Goal: Transaction & Acquisition: Purchase product/service

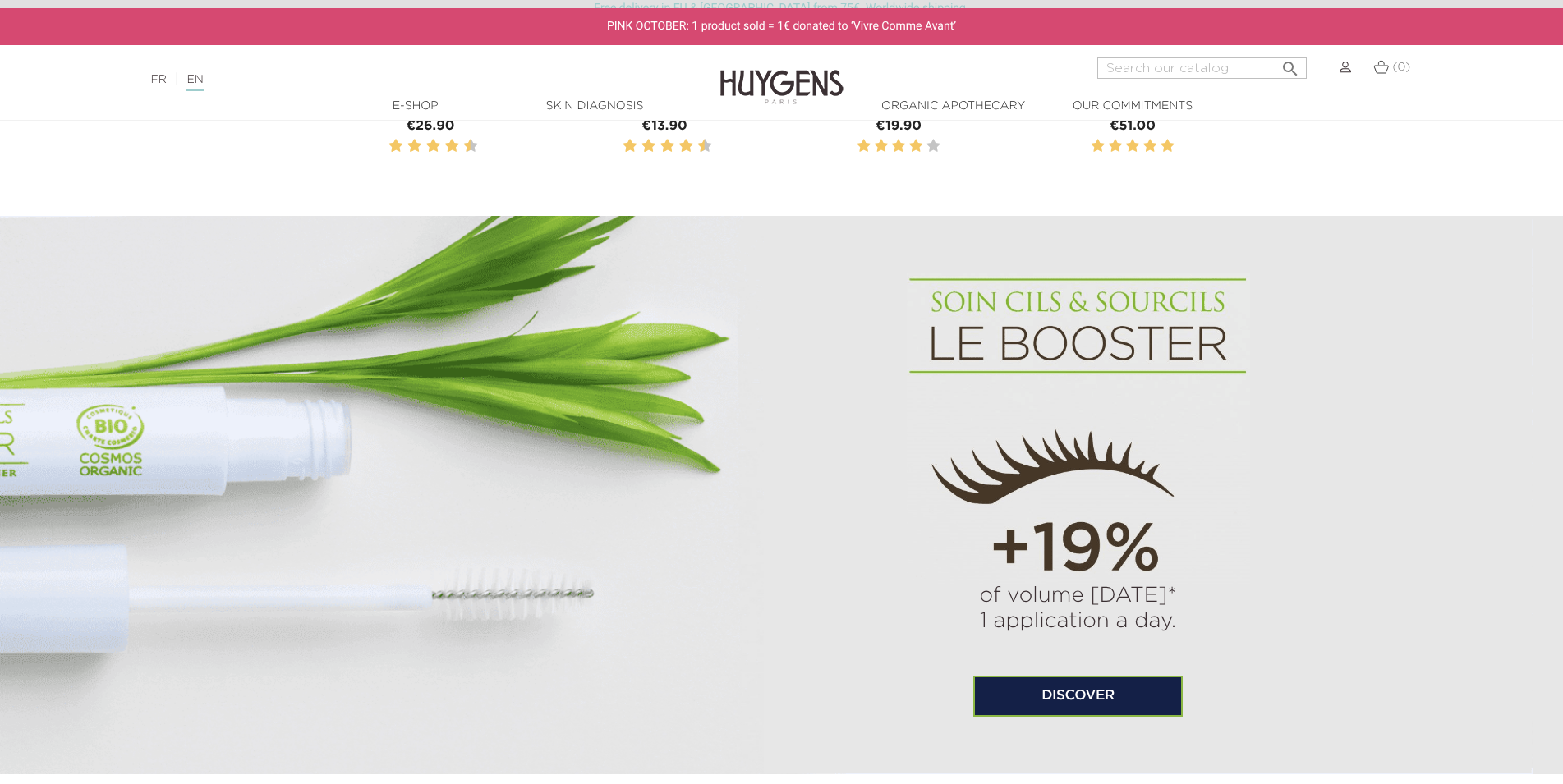
scroll to position [589, 0]
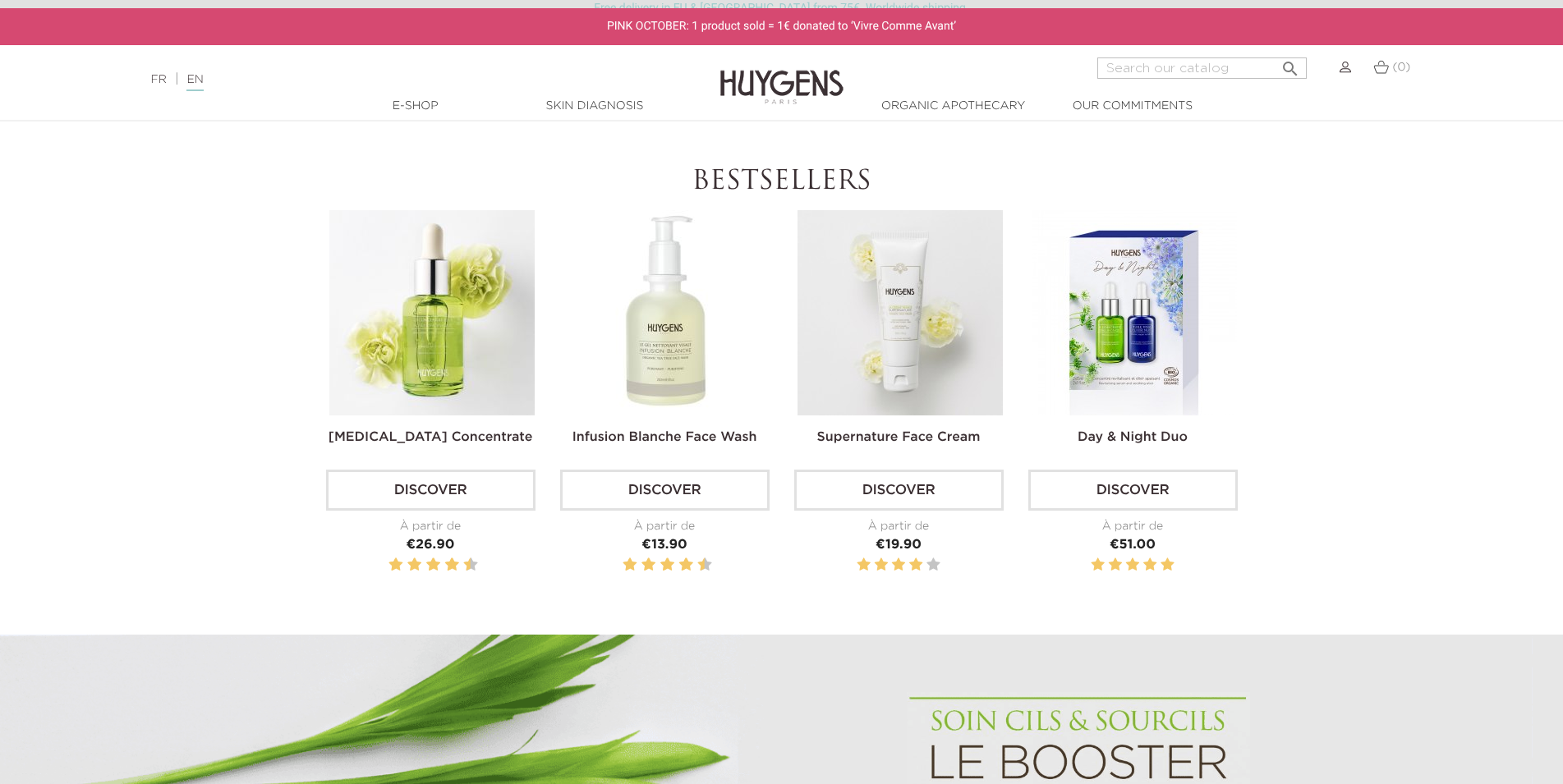
click at [924, 279] on img at bounding box center [900, 313] width 205 height 205
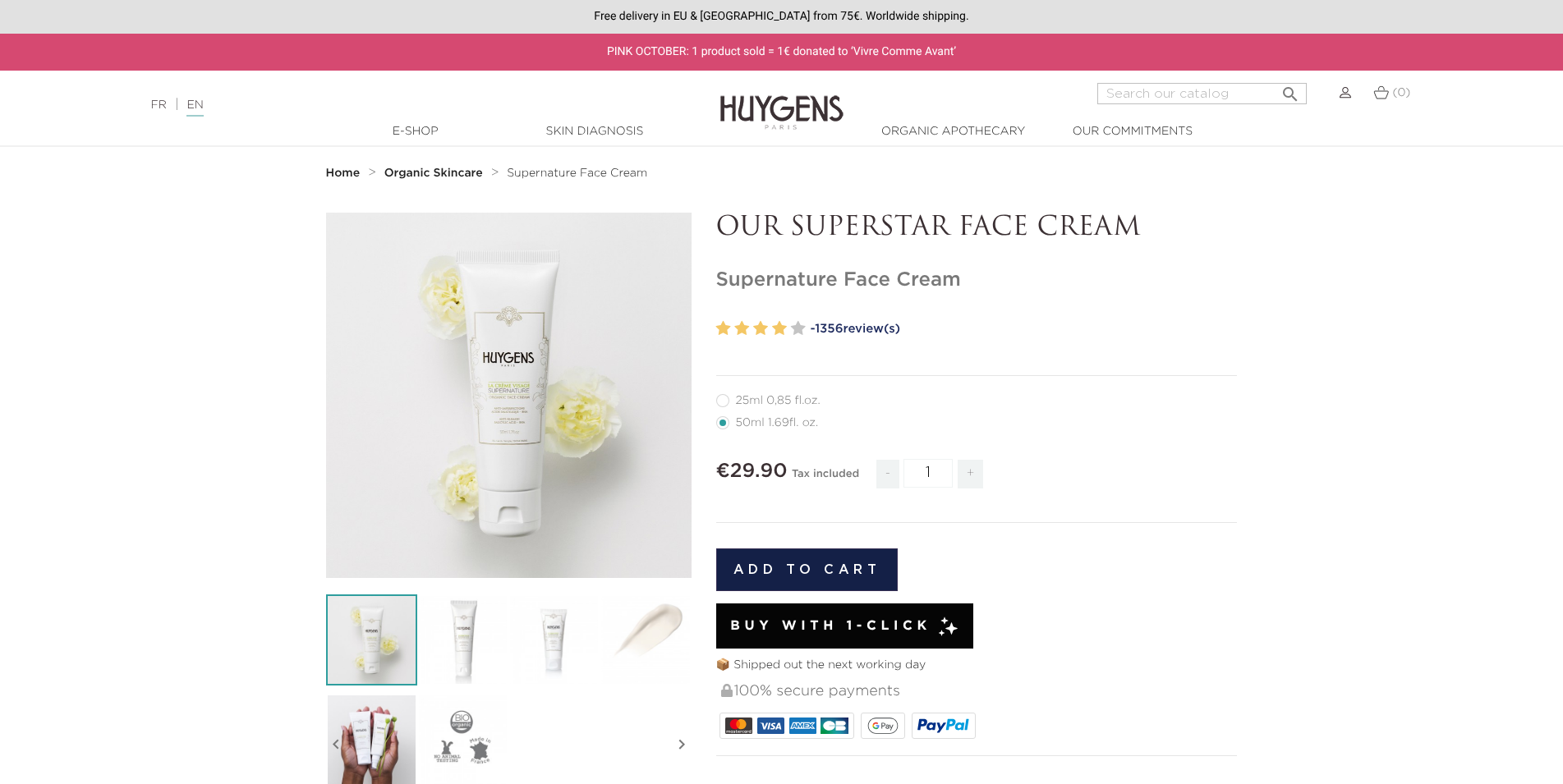
click at [818, 570] on button "Add to cart" at bounding box center [808, 570] width 182 height 43
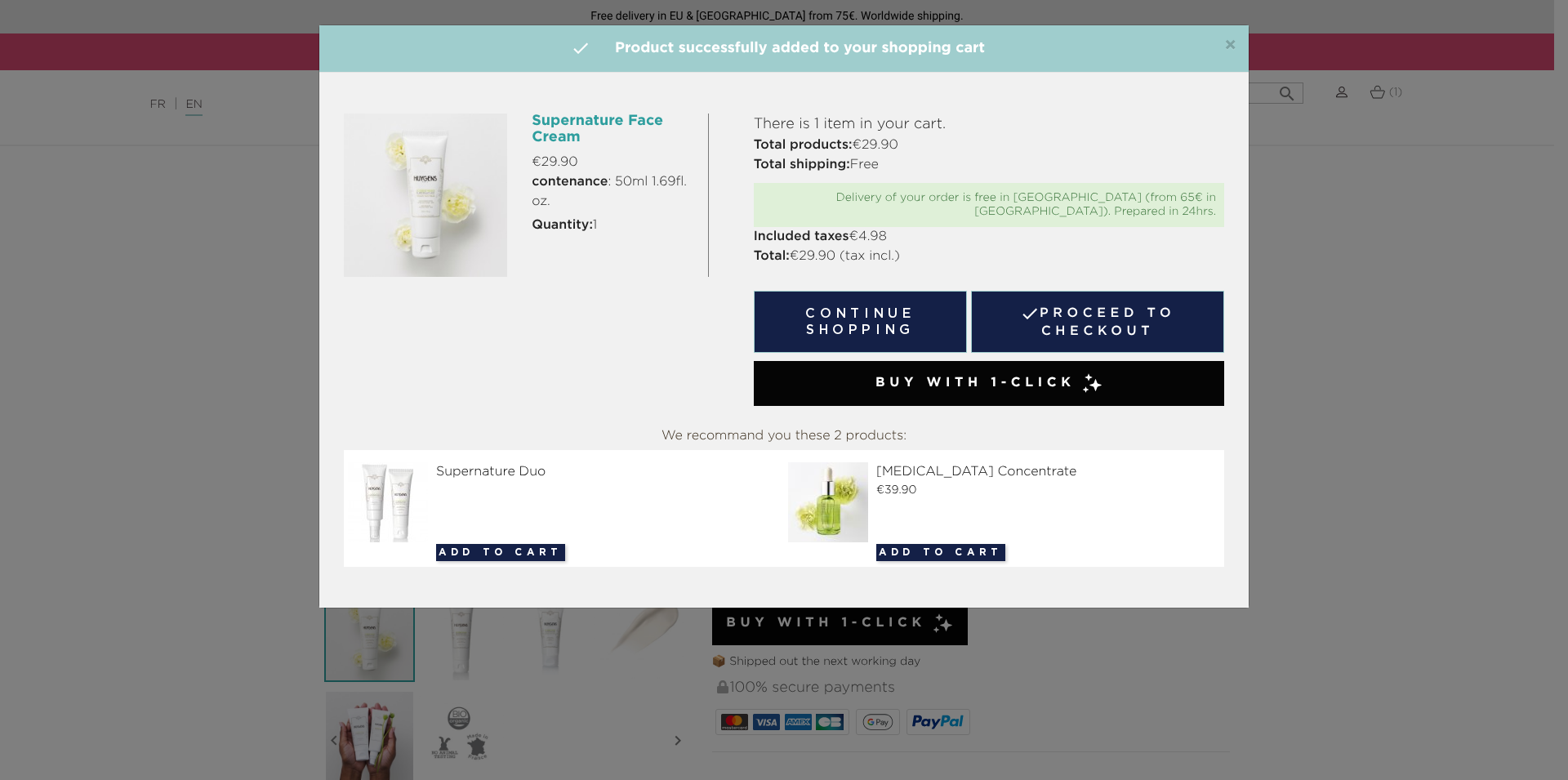
drag, startPoint x: 1088, startPoint y: 307, endPoint x: 1146, endPoint y: 307, distance: 58.0
click at [1088, 306] on link " Proceed to checkout" at bounding box center [1097, 321] width 253 height 62
